Goal: Task Accomplishment & Management: Manage account settings

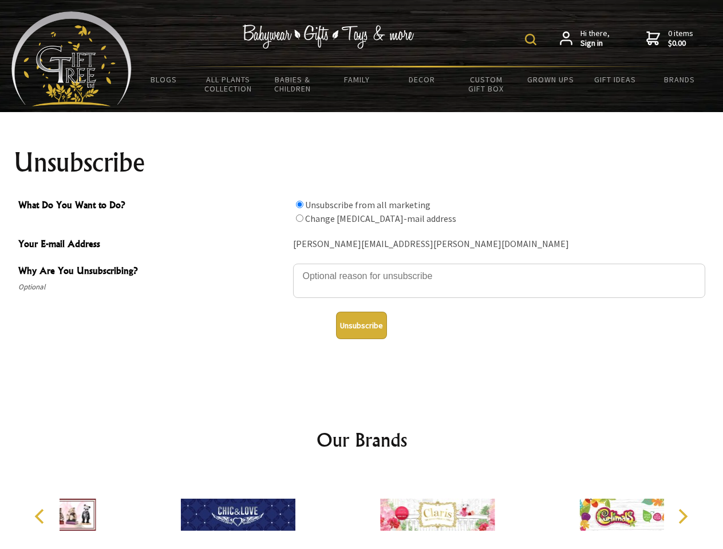
click at [532, 39] on img at bounding box center [530, 39] width 11 height 11
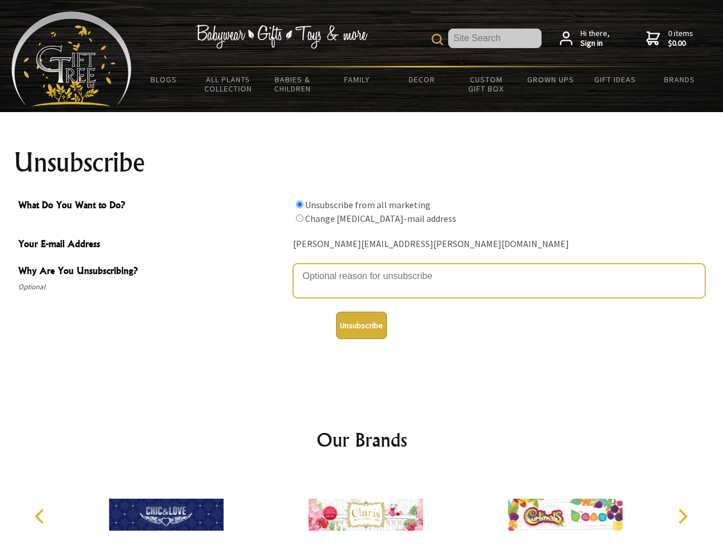
click at [362, 268] on textarea "Why Are You Unsubscribing?" at bounding box center [499, 281] width 412 height 34
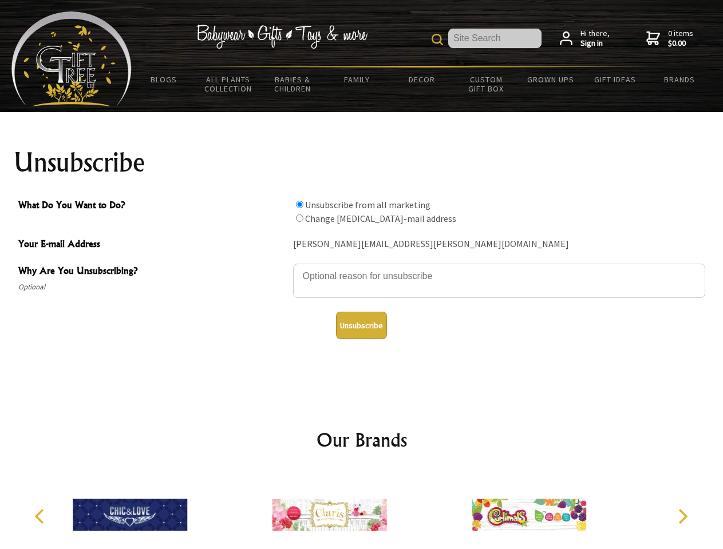
click at [299, 204] on input "What Do You Want to Do?" at bounding box center [299, 204] width 7 height 7
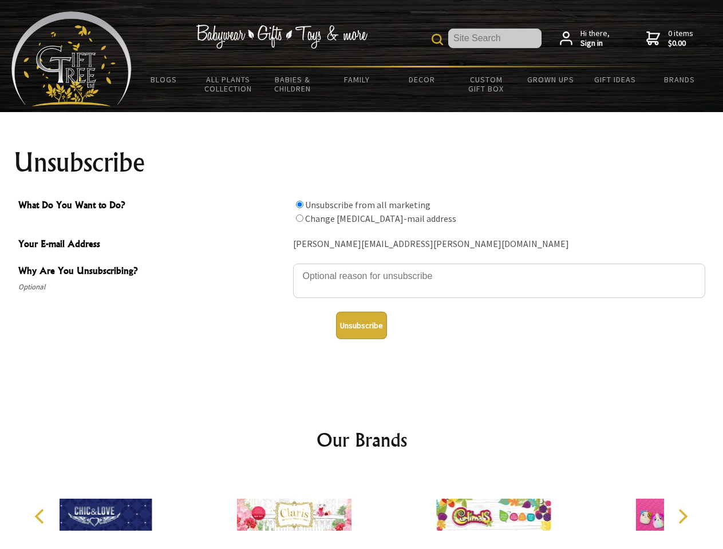
click at [299, 218] on input "What Do You Want to Do?" at bounding box center [299, 218] width 7 height 7
radio input "true"
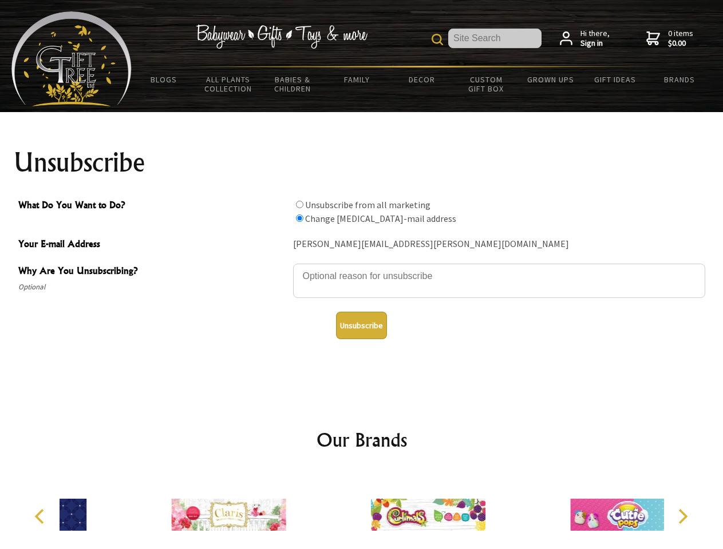
click at [361, 326] on button "Unsubscribe" at bounding box center [361, 325] width 51 height 27
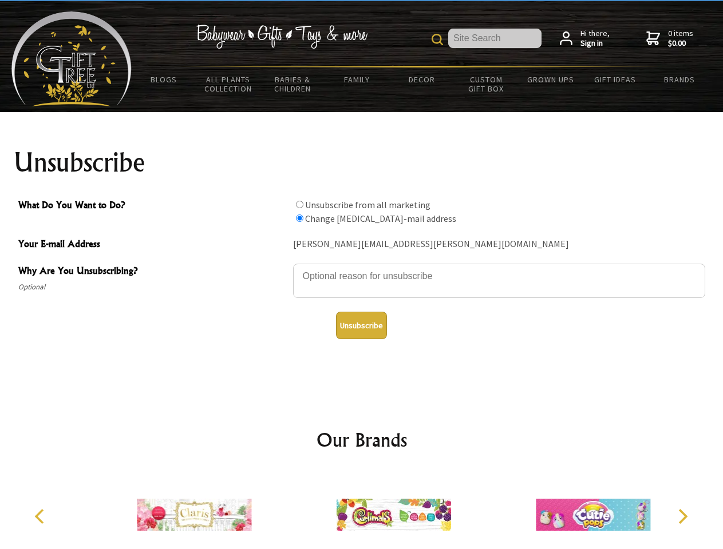
click at [362, 510] on img at bounding box center [393, 515] width 114 height 86
click at [41, 517] on icon "Previous" at bounding box center [40, 516] width 15 height 15
click at [682, 517] on icon "Next" at bounding box center [681, 516] width 15 height 15
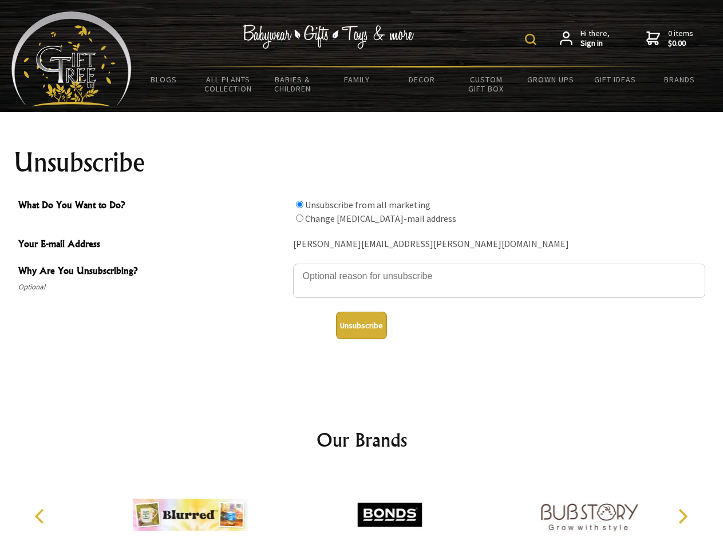
click at [532, 39] on img at bounding box center [530, 39] width 11 height 11
click at [362, 268] on textarea "Why Are You Unsubscribing?" at bounding box center [499, 281] width 412 height 34
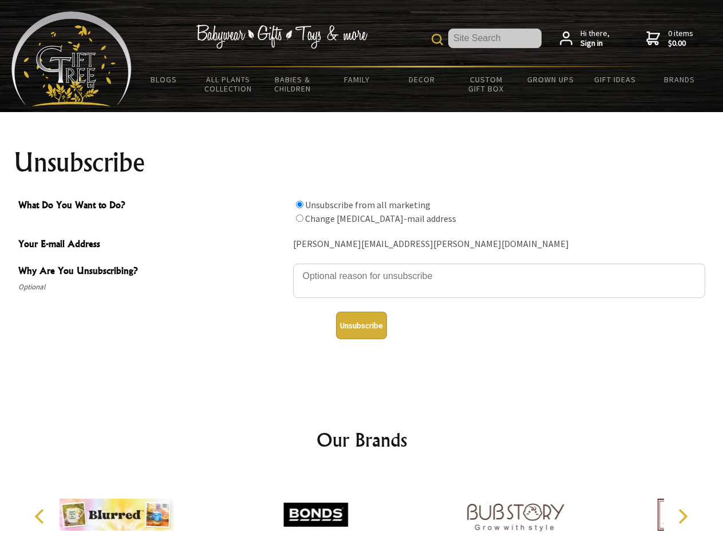
click at [299, 204] on input "What Do You Want to Do?" at bounding box center [299, 204] width 7 height 7
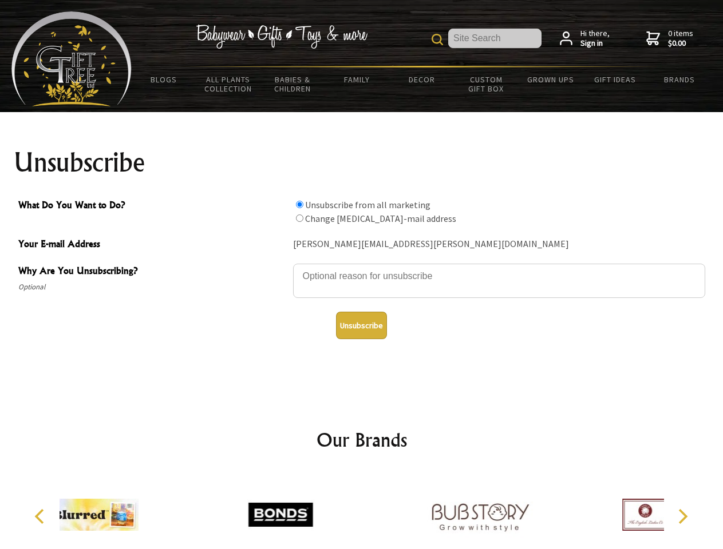
click at [299, 218] on input "What Do You Want to Do?" at bounding box center [299, 218] width 7 height 7
radio input "true"
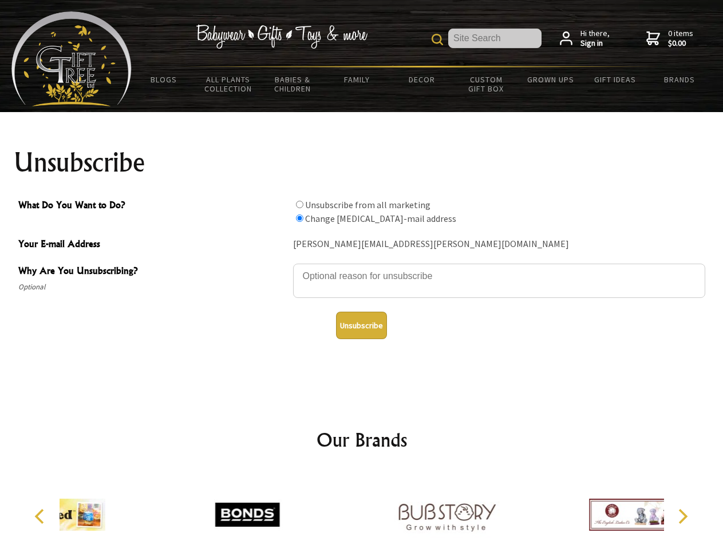
click at [361, 326] on button "Unsubscribe" at bounding box center [361, 325] width 51 height 27
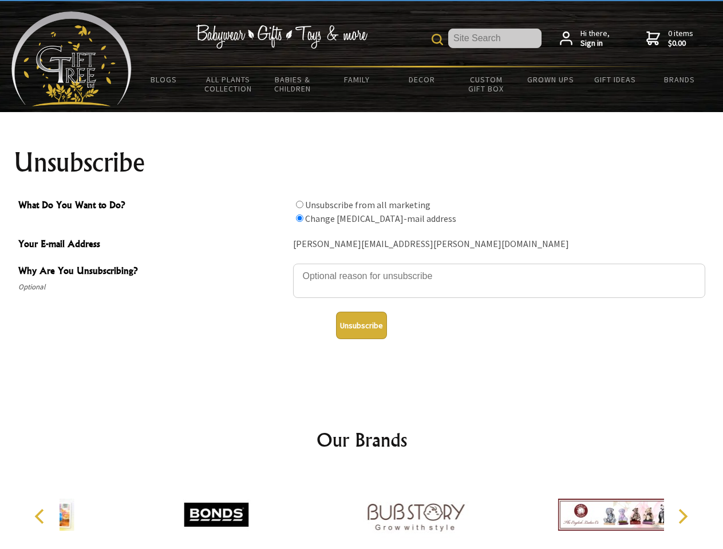
click at [362, 510] on img at bounding box center [415, 515] width 114 height 86
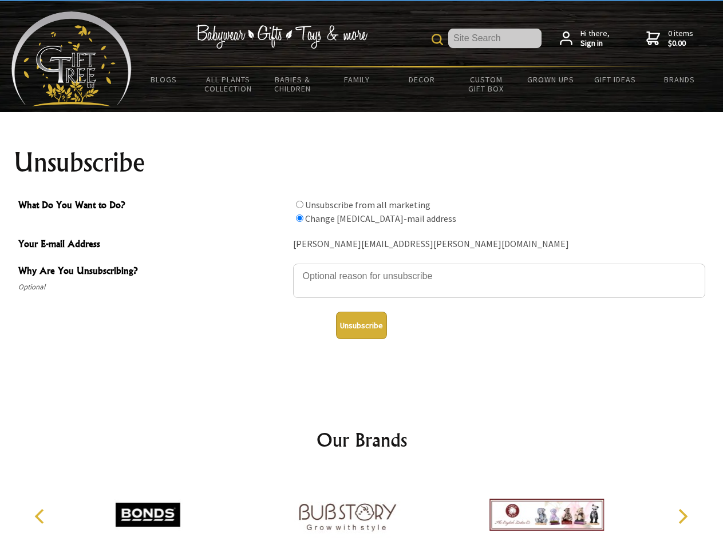
click at [41, 517] on icon "Previous" at bounding box center [40, 516] width 15 height 15
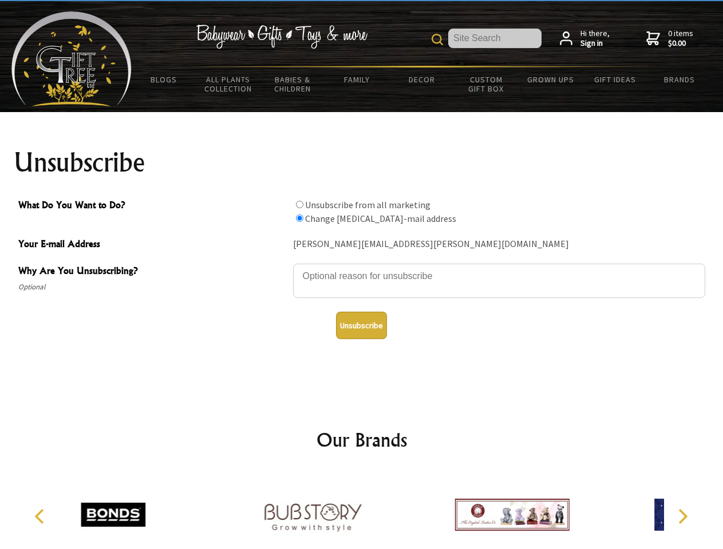
click at [682, 517] on icon "Next" at bounding box center [681, 516] width 15 height 15
